Goal: Find contact information: Obtain details needed to contact an individual or organization

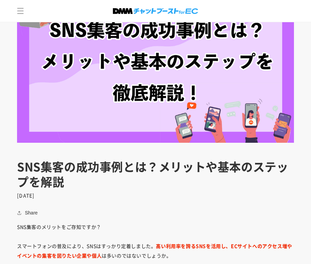
scroll to position [137, 0]
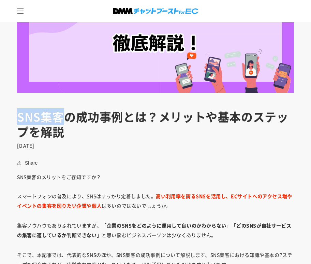
drag, startPoint x: 36, startPoint y: 111, endPoint x: 57, endPoint y: 110, distance: 21.9
click at [57, 110] on header "SNS集客の成功事例とは？メリットや基本のステップを解説 [DATE]" at bounding box center [155, 128] width 311 height 39
copy h1 "SNS集客"
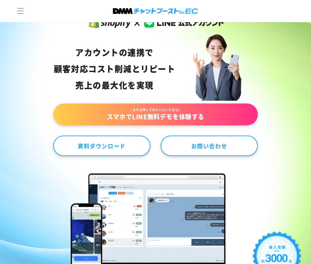
scroll to position [68, 0]
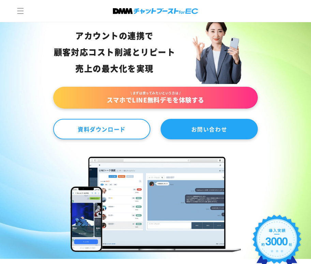
click at [206, 122] on link "お問い合わせ" at bounding box center [209, 129] width 97 height 20
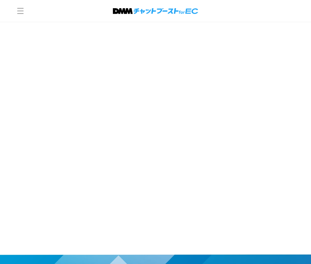
scroll to position [342, 0]
